Goal: Task Accomplishment & Management: Manage account settings

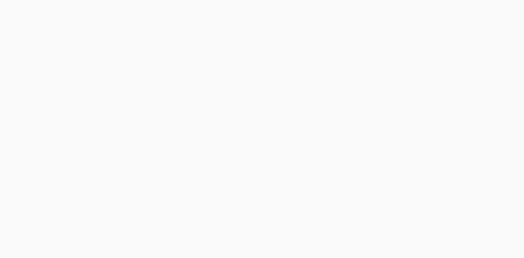
click at [126, 124] on body at bounding box center [262, 129] width 524 height 258
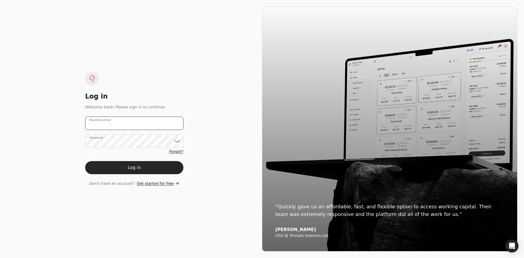
click at [125, 124] on email "Business email" at bounding box center [134, 122] width 98 height 13
type email "sarab@regencyinnovations.ca"
click at [110, 170] on button "Log in" at bounding box center [134, 167] width 98 height 13
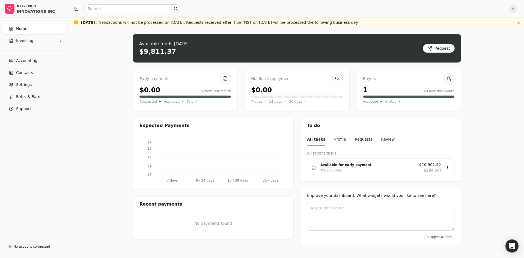
click at [83, 139] on div "Upload file: Drag your invoice here to upload or browse for files Available fun…" at bounding box center [297, 143] width 454 height 230
click at [29, 29] on link "Home" at bounding box center [34, 28] width 65 height 11
